Goal: Transaction & Acquisition: Book appointment/travel/reservation

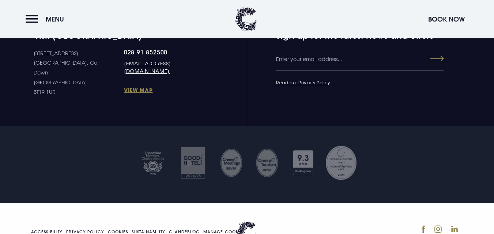
scroll to position [1488, 0]
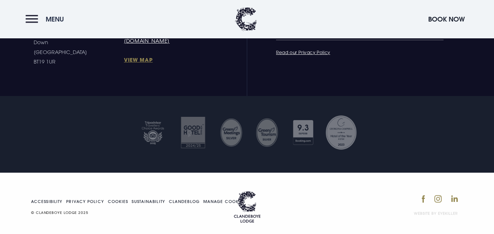
click at [29, 19] on button "Menu" at bounding box center [47, 19] width 42 height 16
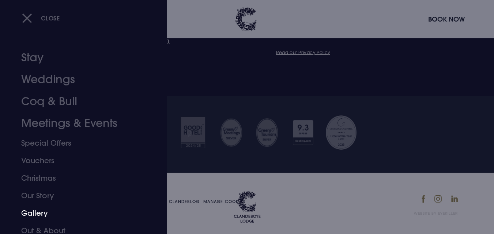
click at [41, 210] on link "Gallery" at bounding box center [78, 214] width 115 height 18
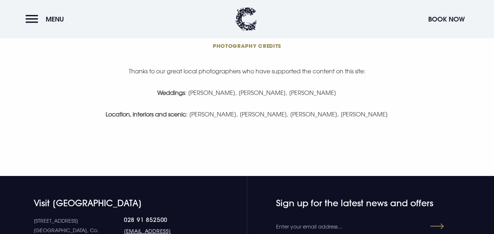
scroll to position [1535, 0]
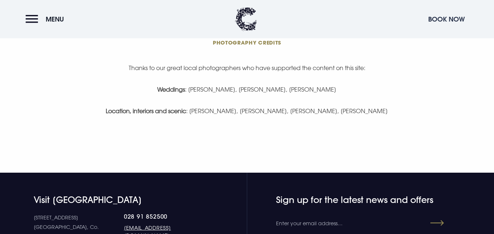
click at [432, 21] on button "Book Now" at bounding box center [446, 19] width 44 height 16
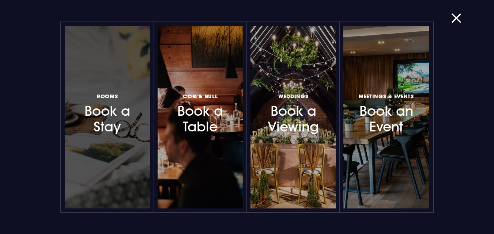
click at [128, 116] on h3 "Rooms Book a Stay" at bounding box center [107, 113] width 57 height 43
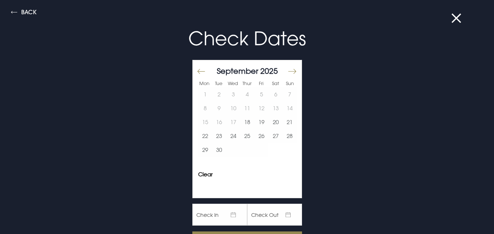
click at [287, 71] on button "Move forward to switch to the next month." at bounding box center [291, 71] width 9 height 15
click at [259, 112] on button "12" at bounding box center [261, 108] width 14 height 14
click at [286, 107] on button "14" at bounding box center [289, 108] width 14 height 14
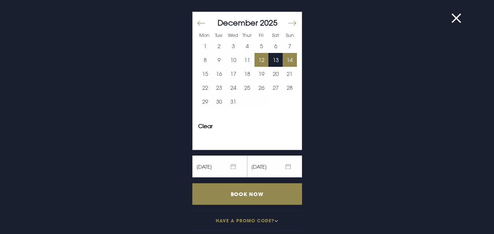
scroll to position [52, 0]
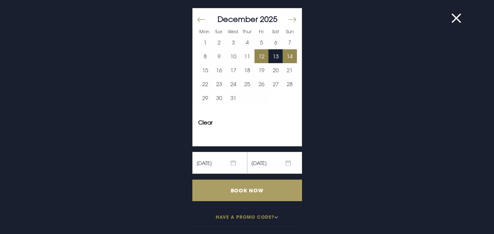
click at [248, 193] on input "Book Now" at bounding box center [247, 191] width 110 height 22
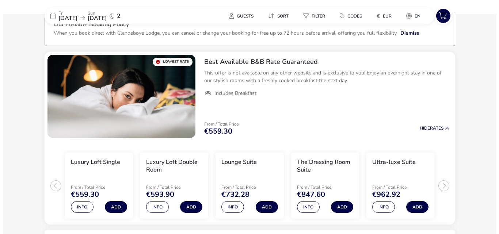
scroll to position [46, 0]
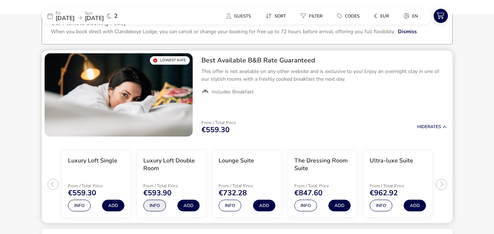
click at [156, 209] on button "Info" at bounding box center [154, 206] width 23 height 12
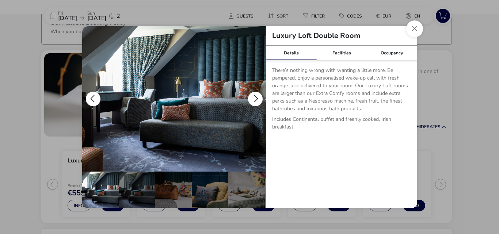
click at [253, 96] on button "details" at bounding box center [255, 99] width 15 height 15
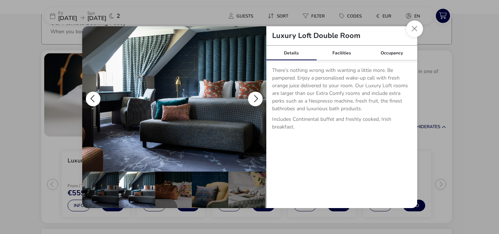
click at [257, 97] on button "details" at bounding box center [255, 99] width 15 height 15
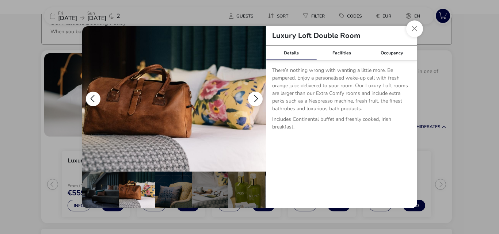
click at [257, 97] on button "details" at bounding box center [255, 99] width 15 height 15
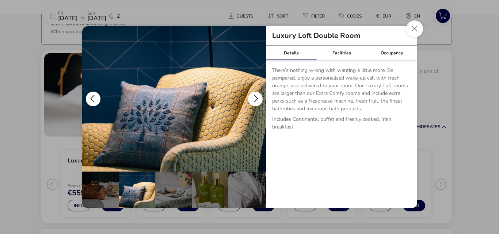
click at [257, 97] on button "details" at bounding box center [255, 99] width 15 height 15
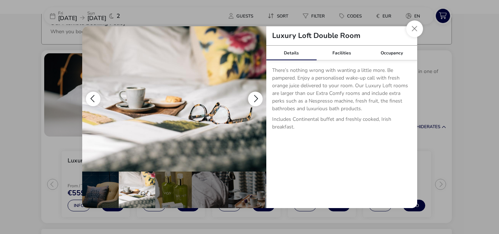
click at [257, 97] on button "details" at bounding box center [255, 99] width 15 height 15
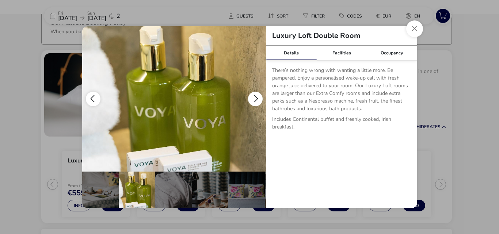
click at [257, 97] on button "details" at bounding box center [255, 99] width 15 height 15
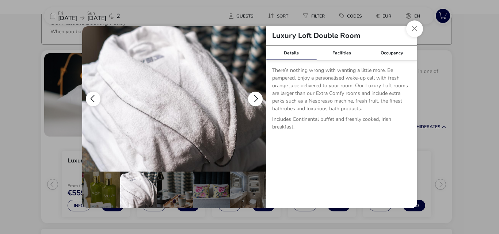
click at [257, 97] on button "details" at bounding box center [255, 99] width 15 height 15
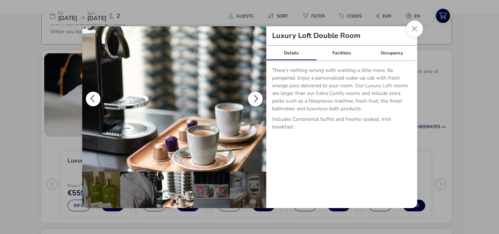
click at [257, 97] on button "details" at bounding box center [255, 99] width 15 height 15
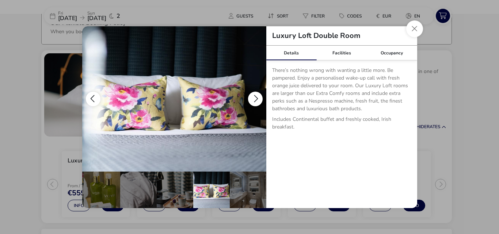
click at [257, 97] on button "details" at bounding box center [255, 99] width 15 height 15
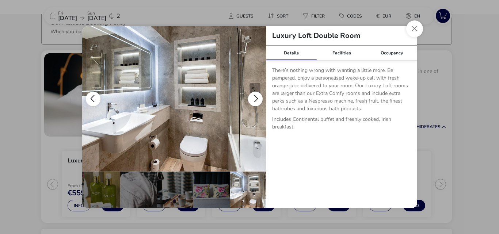
click at [257, 97] on button "details" at bounding box center [255, 99] width 15 height 15
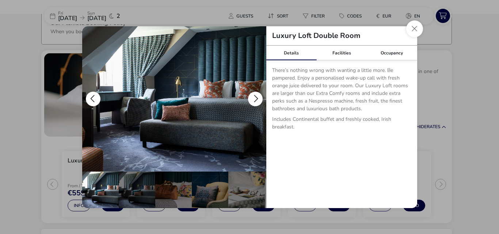
click at [257, 97] on button "details" at bounding box center [255, 99] width 15 height 15
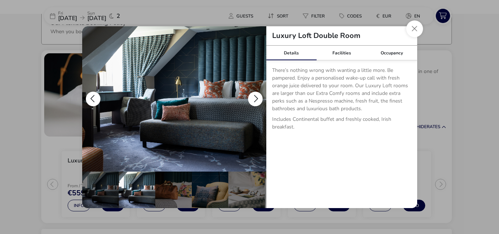
click at [257, 97] on button "details" at bounding box center [255, 99] width 15 height 15
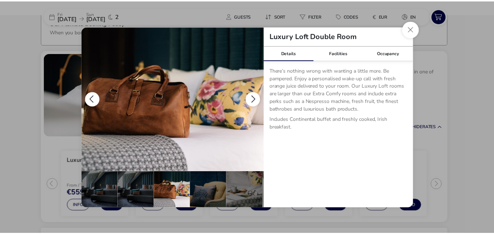
scroll to position [0, 37]
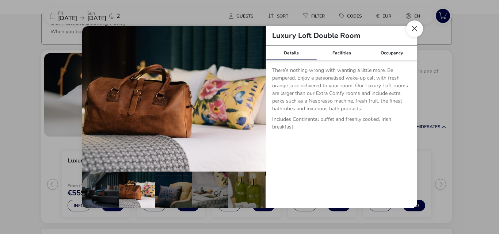
click at [408, 26] on button "Close dialog" at bounding box center [414, 28] width 17 height 17
